Goal: Task Accomplishment & Management: Complete application form

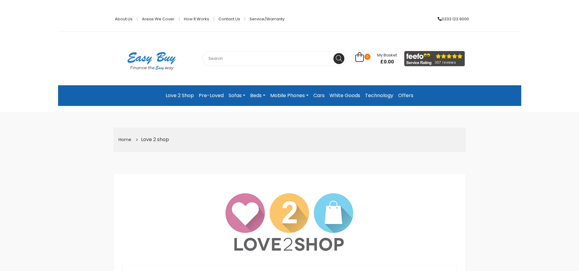
click at [179, 92] on link "Love 2 Shop" at bounding box center [179, 95] width 33 height 11
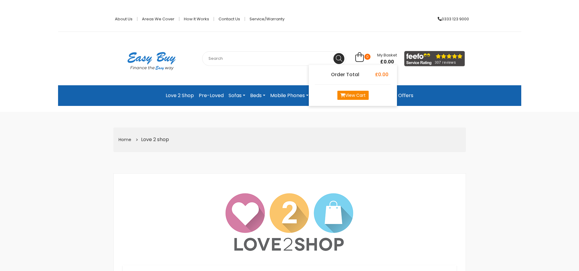
click at [354, 93] on link "View Cart" at bounding box center [352, 95] width 31 height 9
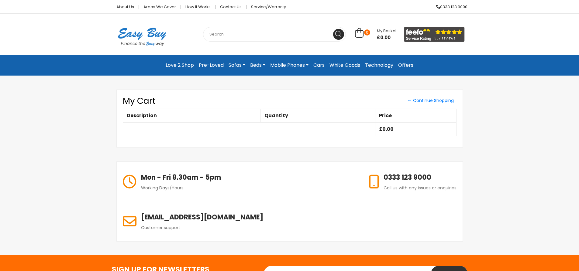
click at [225, 33] on input "text" at bounding box center [274, 34] width 143 height 15
type input "MY ACCOUNT"
click at [338, 34] on icon at bounding box center [338, 34] width 6 height 6
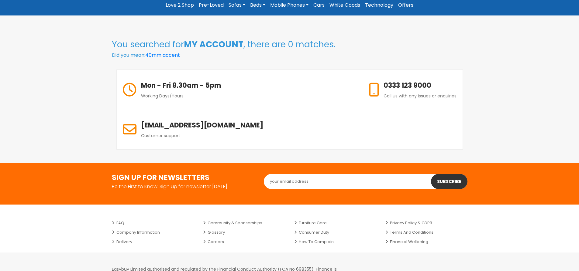
scroll to position [61, 0]
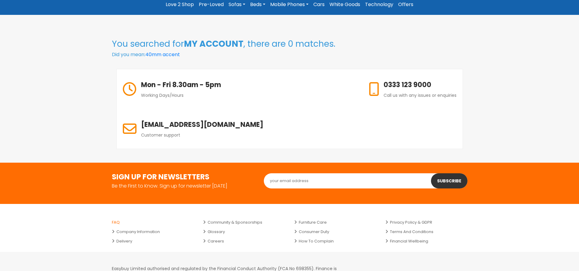
click at [116, 218] on link "FAQ" at bounding box center [153, 222] width 82 height 9
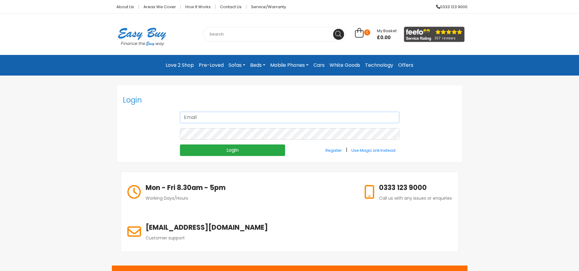
click at [214, 118] on input "text" at bounding box center [289, 118] width 219 height 12
type input "[EMAIL_ADDRESS][DOMAIN_NAME]"
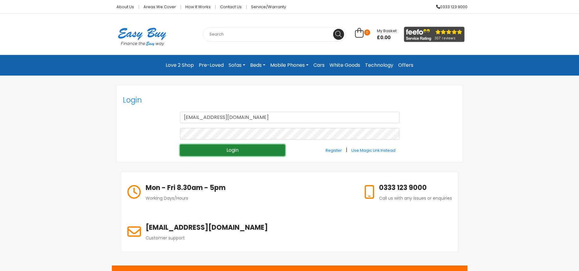
click at [245, 146] on input "Login" at bounding box center [232, 151] width 105 height 12
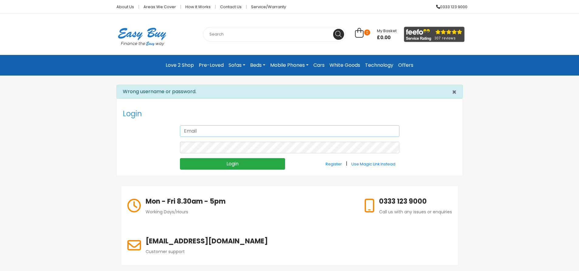
click at [210, 131] on input "text" at bounding box center [289, 131] width 219 height 12
type input "[EMAIL_ADDRESS][DOMAIN_NAME]"
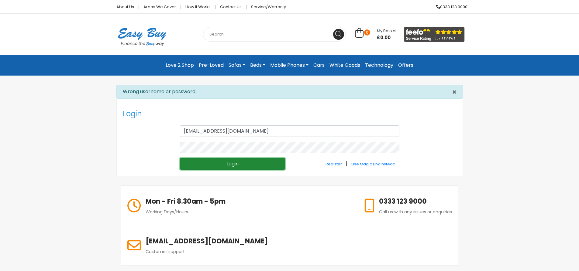
click at [241, 163] on input "Login" at bounding box center [232, 164] width 105 height 12
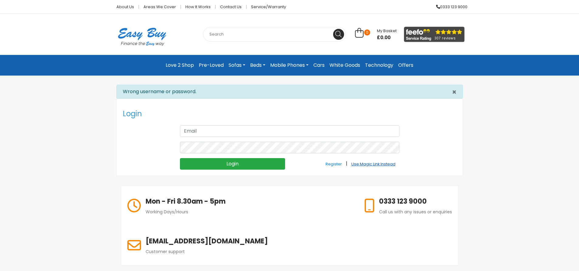
click at [375, 163] on small "Use Magic Link Instead" at bounding box center [373, 164] width 44 height 5
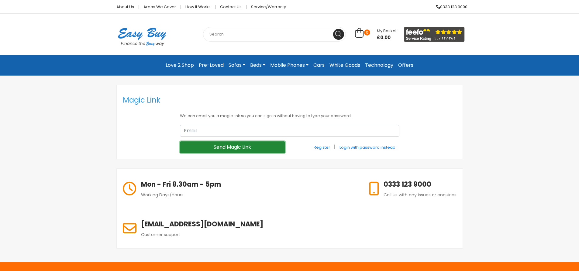
click at [222, 144] on input "Send Magic Link" at bounding box center [232, 148] width 105 height 12
click at [226, 130] on input "email" at bounding box center [289, 131] width 219 height 12
type input "[EMAIL_ADDRESS][DOMAIN_NAME]"
click at [230, 146] on input "Send Magic Link" at bounding box center [232, 148] width 105 height 12
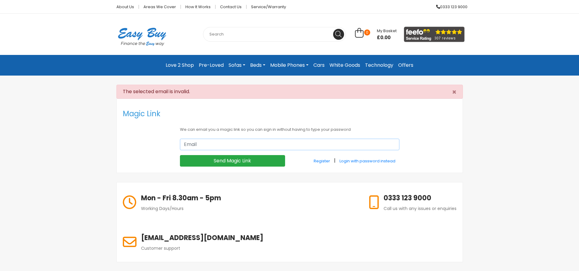
click at [207, 145] on input "email" at bounding box center [289, 145] width 219 height 12
type input "[EMAIL_ADDRESS][DOMAIN_NAME]"
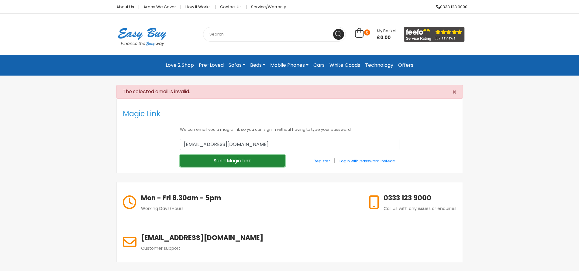
click at [225, 160] on input "Send Magic Link" at bounding box center [232, 161] width 105 height 12
click at [251, 143] on input "pmkw@pmkw.karoo.co.uk" at bounding box center [289, 145] width 219 height 12
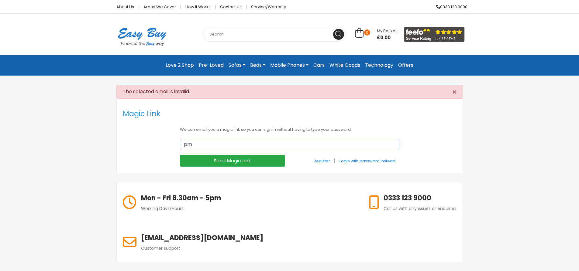
type input "p"
click at [230, 5] on link "Contact Us" at bounding box center [230, 7] width 31 height 4
click at [209, 144] on input "email" at bounding box center [289, 145] width 219 height 12
type input "[EMAIL_ADDRESS][DOMAIN_NAME]"
click at [318, 159] on small "Register" at bounding box center [322, 161] width 16 height 5
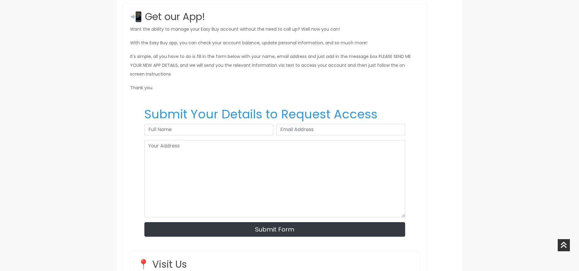
scroll to position [395, 0]
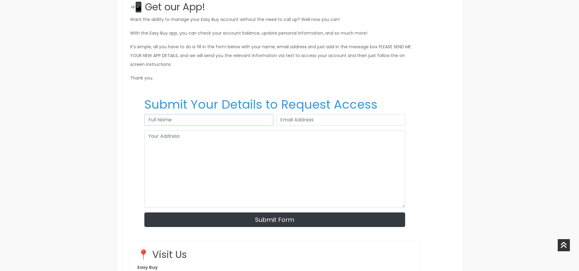
click at [201, 119] on input "text" at bounding box center [208, 120] width 129 height 12
type input "patricia withill"
click at [302, 121] on input "email" at bounding box center [340, 120] width 129 height 12
type input "[EMAIL_ADDRESS][DOMAIN_NAME]"
click at [162, 141] on textarea at bounding box center [274, 169] width 261 height 77
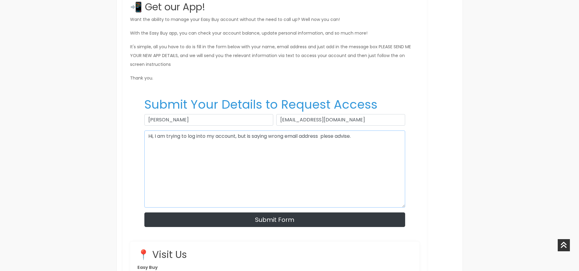
click at [339, 136] on textarea "Hi, I am trying to log into my account, but is saying wrong email address plese…" at bounding box center [274, 169] width 261 height 77
click at [362, 136] on textarea "Hi, I am trying to log into my account, but is saying wrong email address pleas…" at bounding box center [274, 169] width 261 height 77
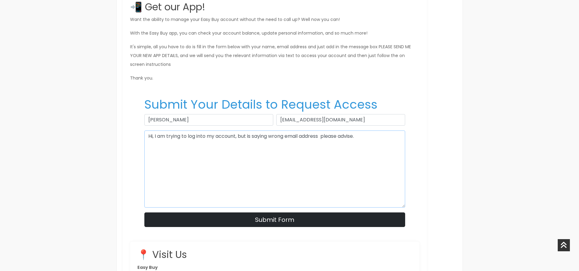
type textarea "Hi, I am trying to log into my account, but is saying wrong email address pleas…"
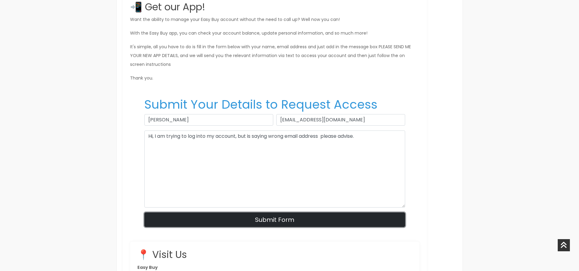
click at [263, 221] on button "Submit Form" at bounding box center [274, 220] width 261 height 15
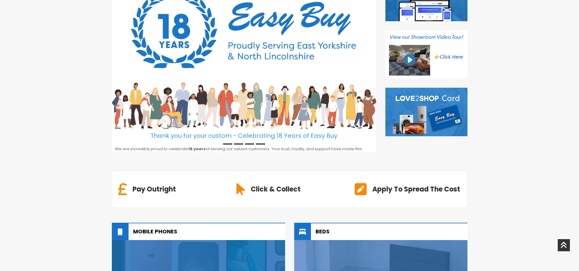
scroll to position [157, 0]
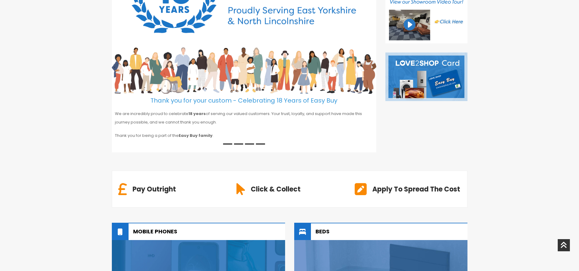
click at [427, 83] on img at bounding box center [426, 77] width 82 height 49
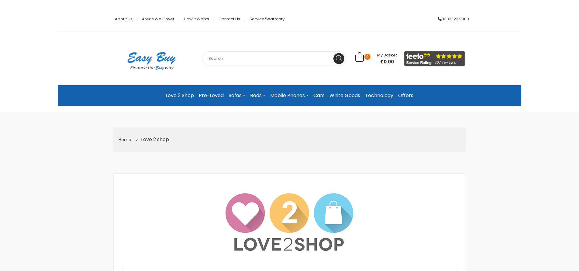
click at [180, 93] on link "Love 2 Shop" at bounding box center [179, 95] width 33 height 11
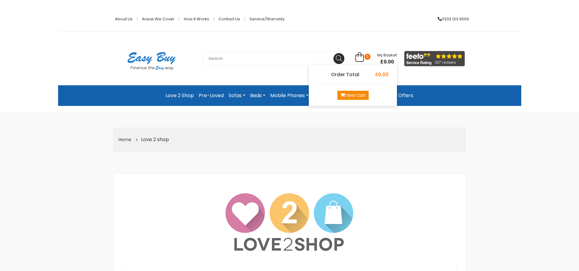
click at [355, 94] on link "View Cart" at bounding box center [352, 95] width 31 height 9
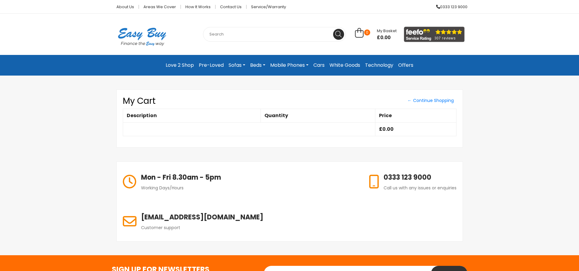
click at [144, 128] on td at bounding box center [249, 129] width 252 height 14
click at [284, 116] on th "Quantity" at bounding box center [317, 116] width 115 height 14
click at [437, 99] on link "← Continue Shopping" at bounding box center [431, 100] width 52 height 9
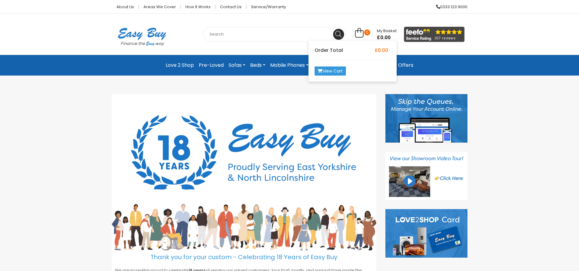
click at [384, 31] on span "My Basket" at bounding box center [387, 31] width 20 height 6
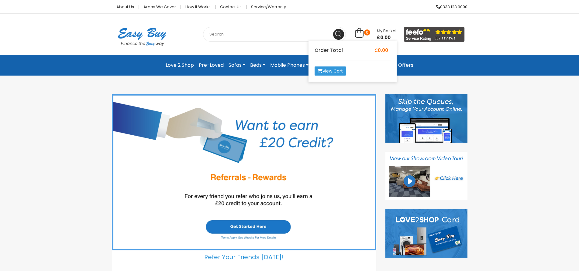
click at [384, 31] on span "My Basket" at bounding box center [387, 31] width 20 height 6
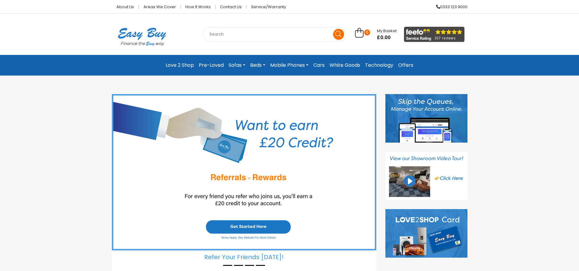
click at [338, 34] on icon at bounding box center [338, 34] width 6 height 6
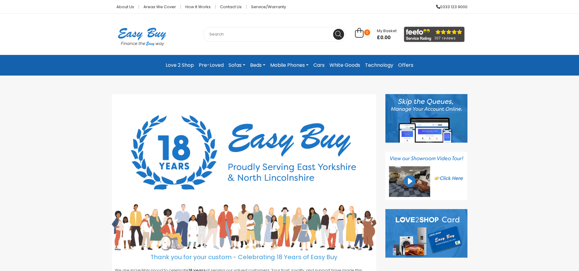
click at [226, 33] on input "text" at bounding box center [274, 34] width 143 height 15
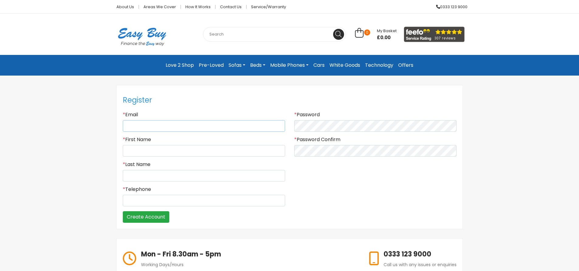
click at [145, 124] on input "Email" at bounding box center [204, 126] width 162 height 12
type input "[EMAIL_ADDRESS][DOMAIN_NAME]"
click at [146, 148] on input "* First Name" at bounding box center [204, 151] width 162 height 12
type input "[PERSON_NAME]"
click at [156, 175] on input "* Last Name" at bounding box center [204, 176] width 162 height 12
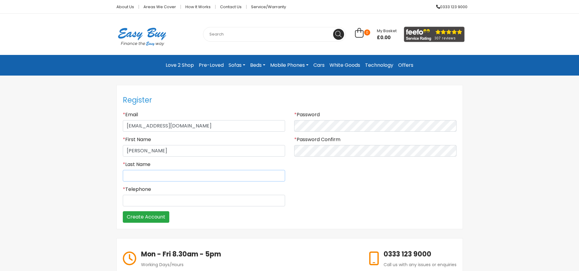
type input "WITHILL"
click at [149, 201] on input "* Telephone" at bounding box center [204, 201] width 162 height 12
type input "07407459174"
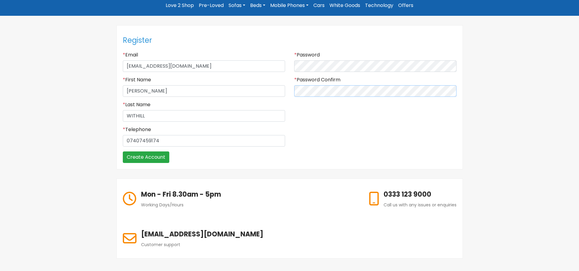
scroll to position [61, 0]
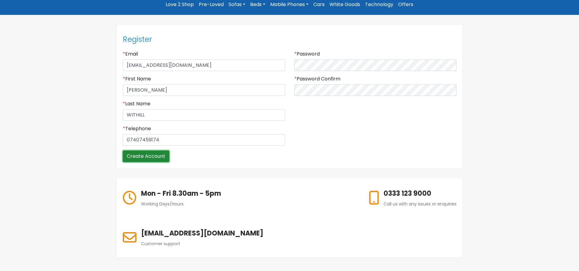
click at [147, 154] on input "Create Account" at bounding box center [146, 157] width 46 height 12
